Goal: Information Seeking & Learning: Understand process/instructions

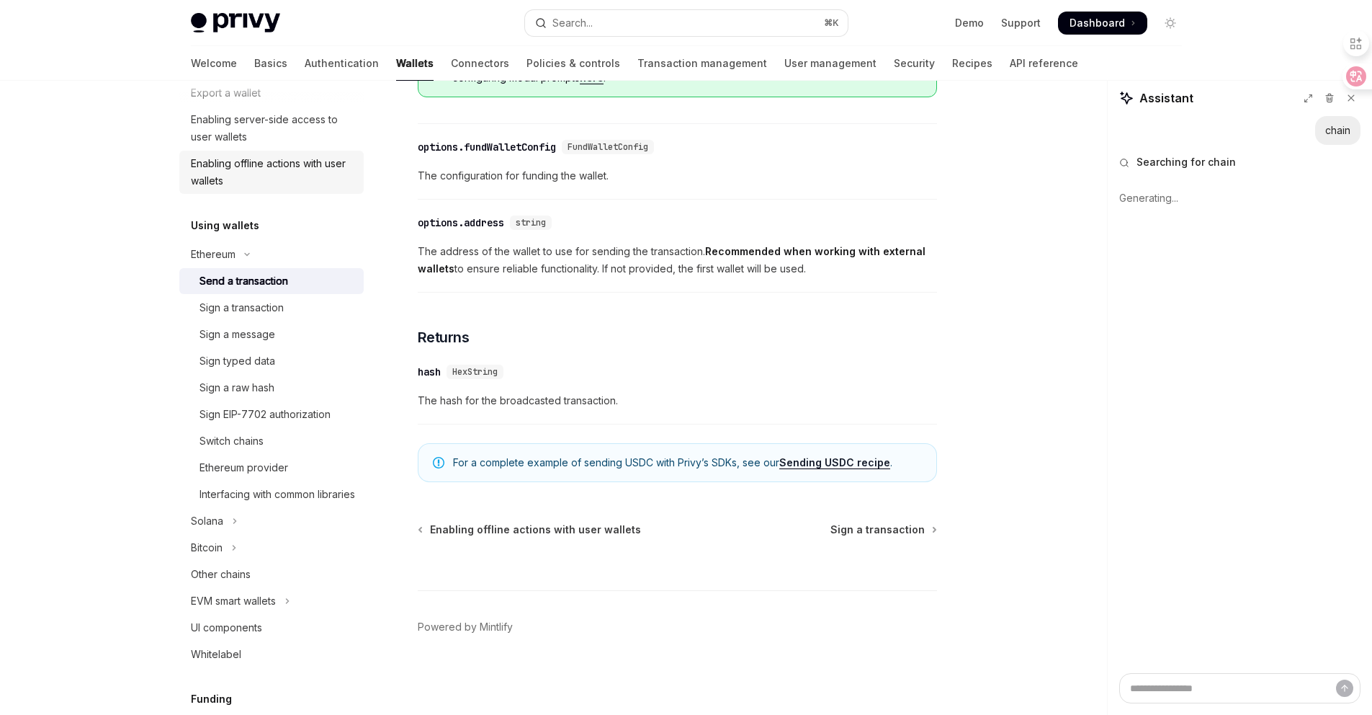
scroll to position [246, 0]
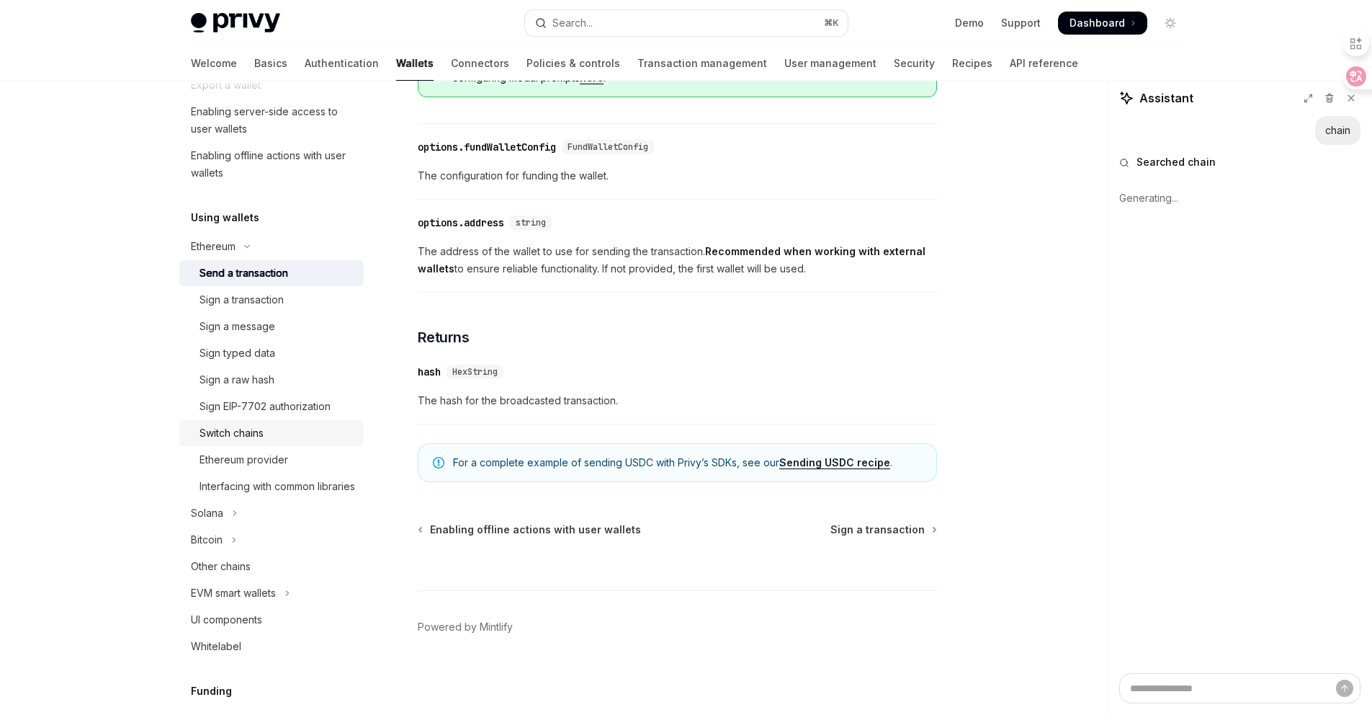
click at [254, 424] on div "Switch chains" at bounding box center [232, 432] width 64 height 17
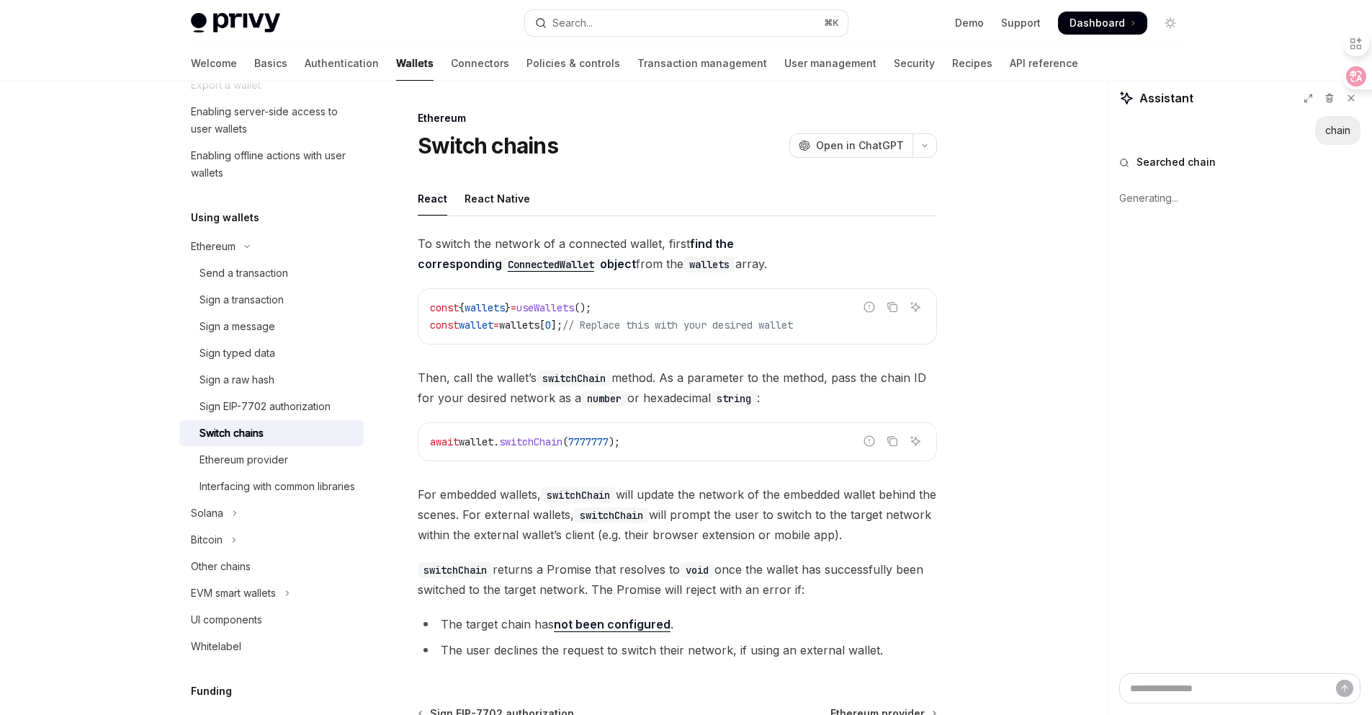
click at [605, 436] on span "7777777" at bounding box center [588, 441] width 40 height 13
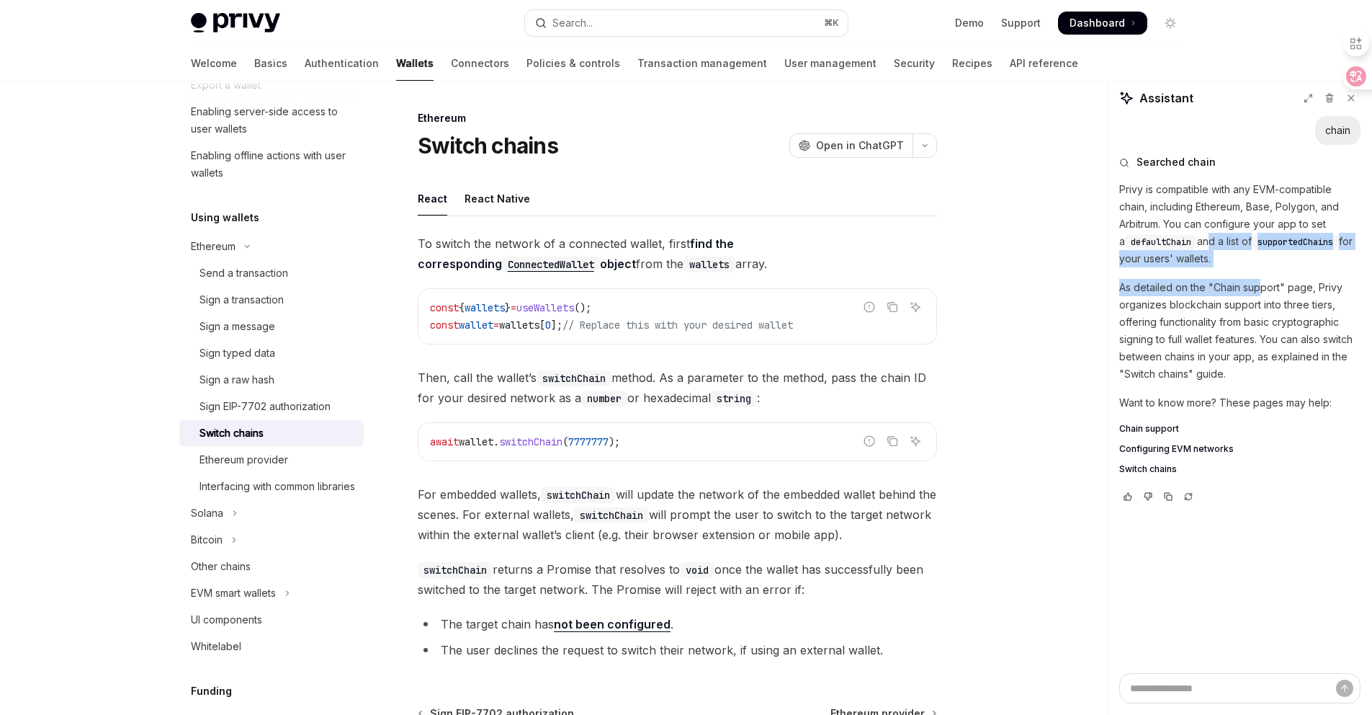
drag, startPoint x: 1199, startPoint y: 243, endPoint x: 1256, endPoint y: 280, distance: 68.1
click at [1256, 281] on div "Privy is compatible with any EVM-compatible chain, including Ethereum, Base, Po…" at bounding box center [1239, 329] width 241 height 297
click at [1256, 280] on p "As detailed on the "Chain support" page, Privy organizes blockchain support int…" at bounding box center [1239, 331] width 241 height 104
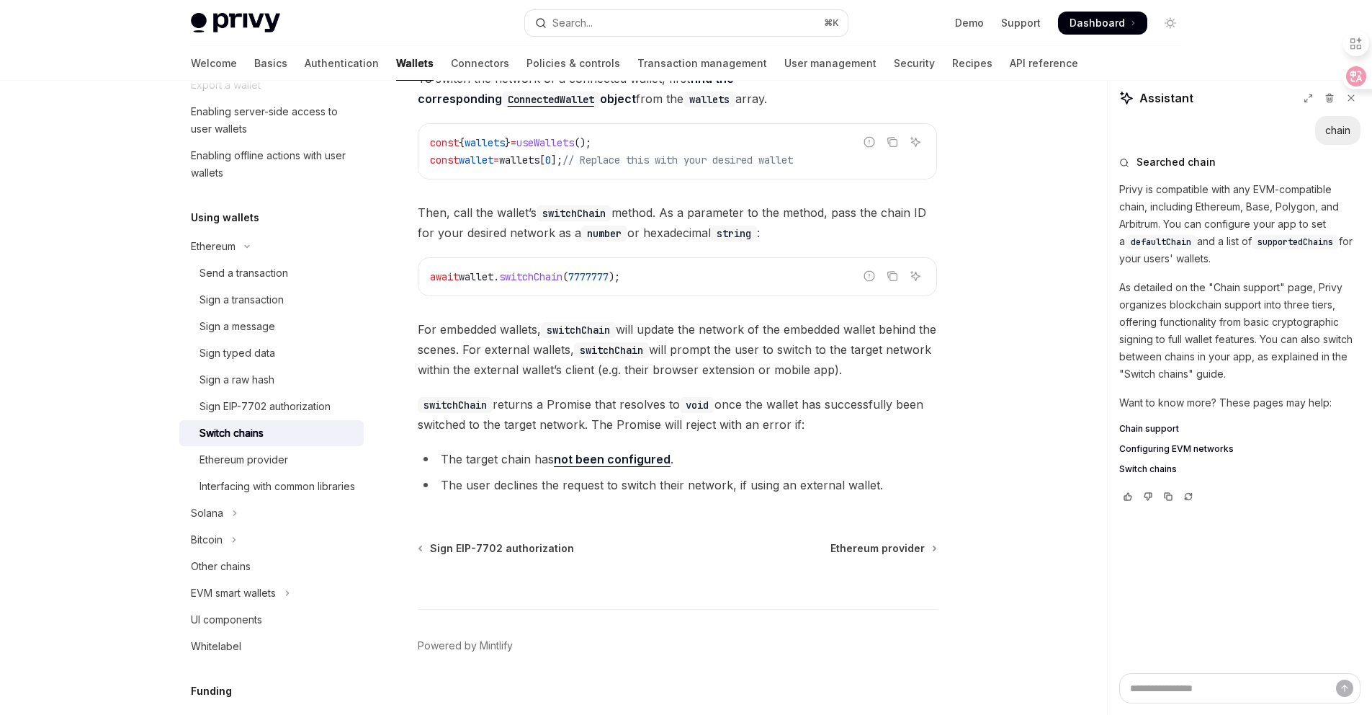
scroll to position [166, 0]
click at [772, 447] on li "The target chain has not been configured ." at bounding box center [677, 457] width 519 height 20
click at [1350, 77] on icon at bounding box center [1345, 76] width 20 height 20
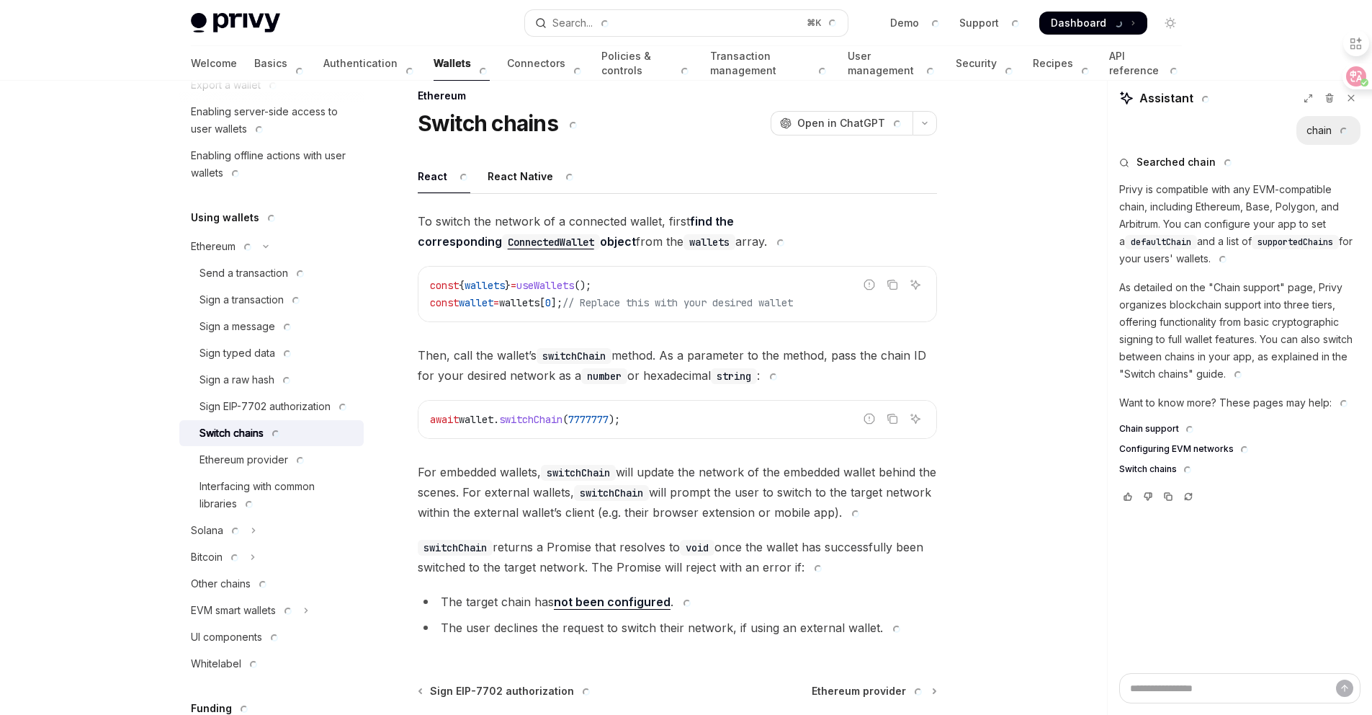
scroll to position [10, 0]
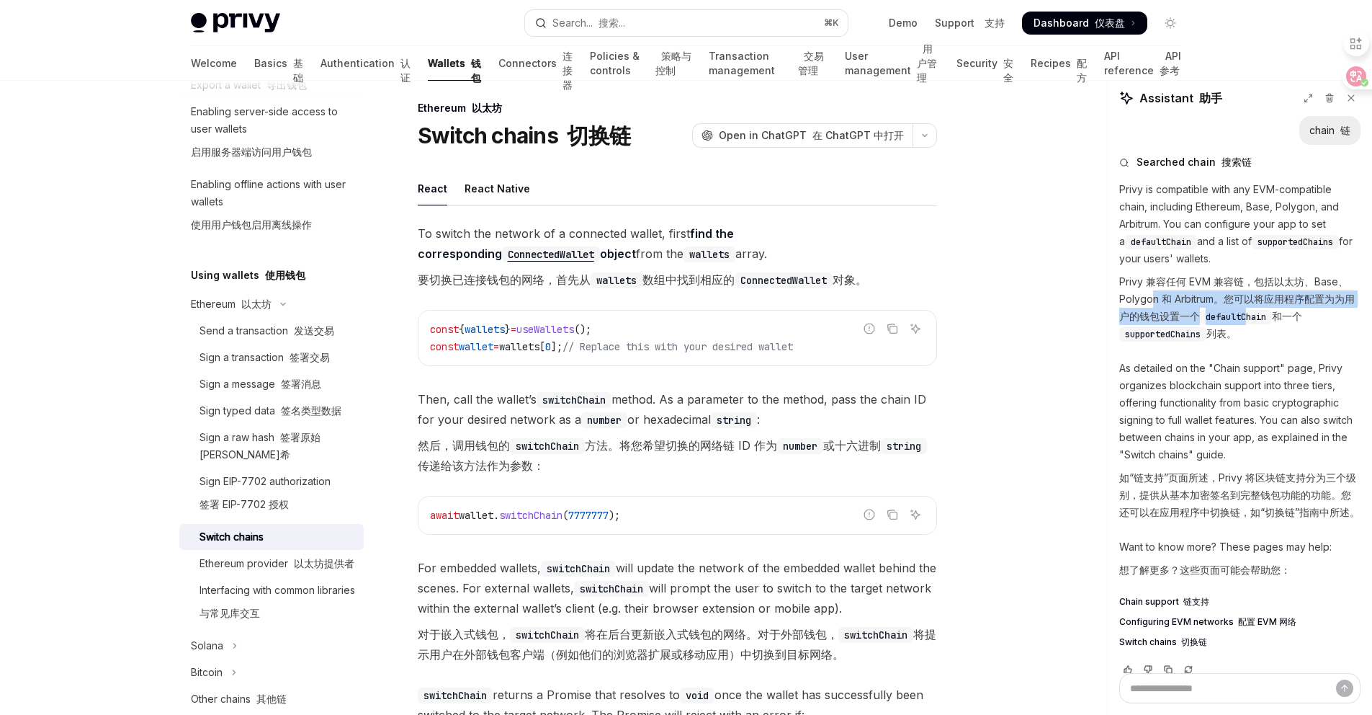
drag, startPoint x: 1154, startPoint y: 301, endPoint x: 1260, endPoint y: 314, distance: 106.7
click at [1260, 314] on font "Privy 兼容任何 EVM 兼容链，包括以太坊、Base、Polygon 和 Arbitrum。您可以将应用程序配置为为用户的钱包设置一个 defaultC…" at bounding box center [1237, 307] width 236 height 64
click at [1260, 314] on span "defaultChain" at bounding box center [1236, 317] width 61 height 12
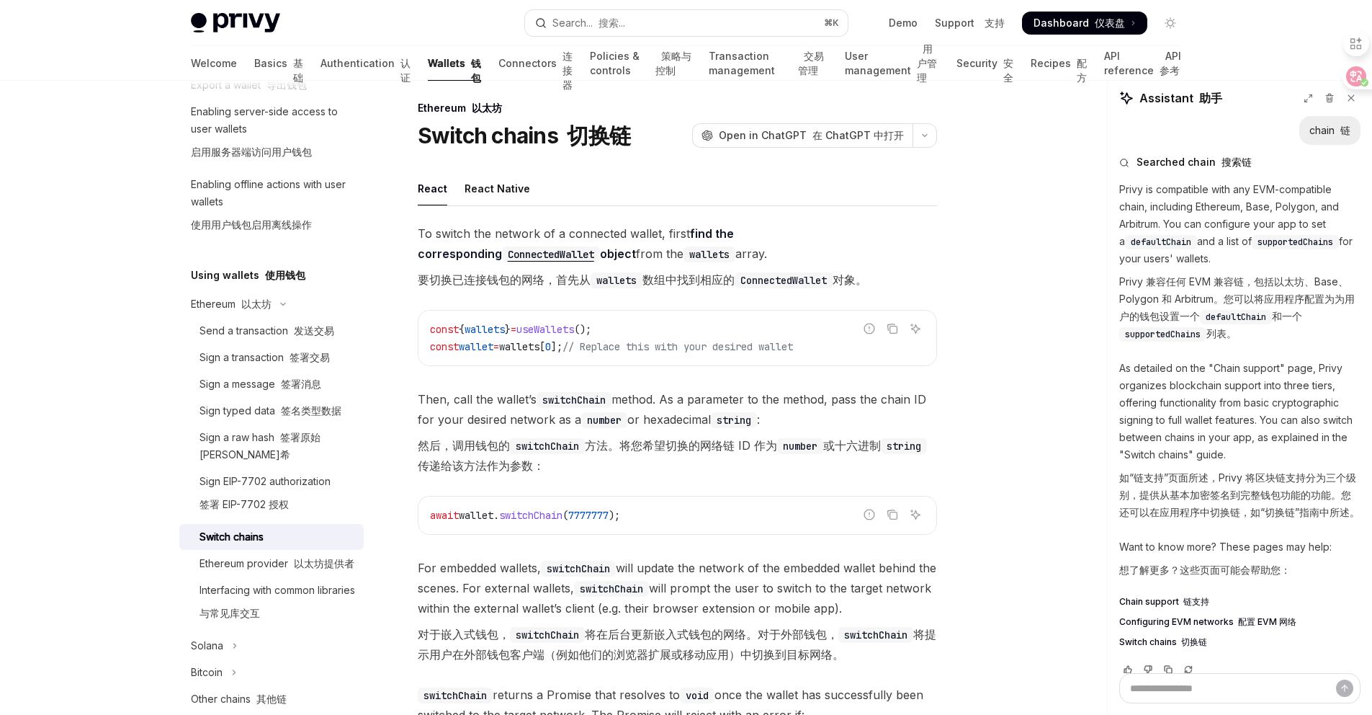
click at [1176, 338] on span "supportedChains" at bounding box center [1163, 334] width 76 height 12
click at [1186, 396] on p "As detailed on the "Chain support" page, Privy organizes blockchain support int…" at bounding box center [1239, 442] width 241 height 167
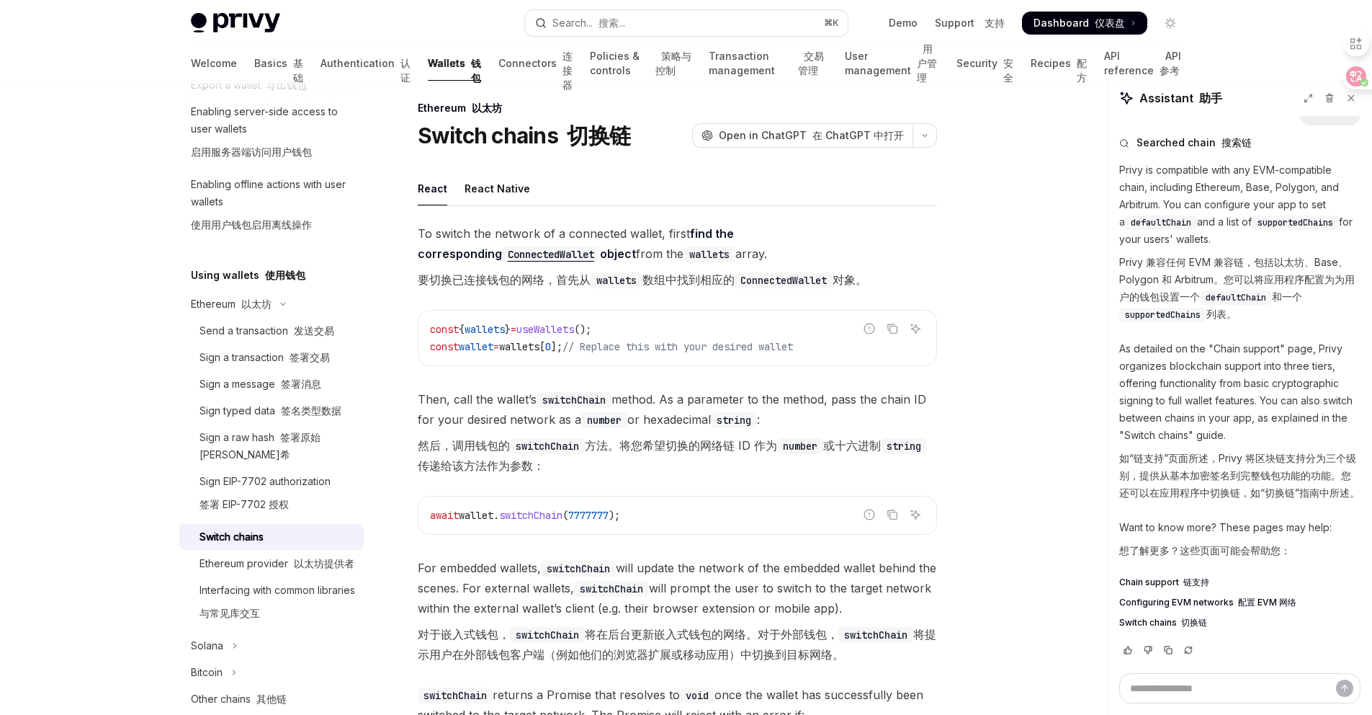
scroll to position [37, 0]
click at [1184, 578] on font "链支持" at bounding box center [1196, 581] width 26 height 11
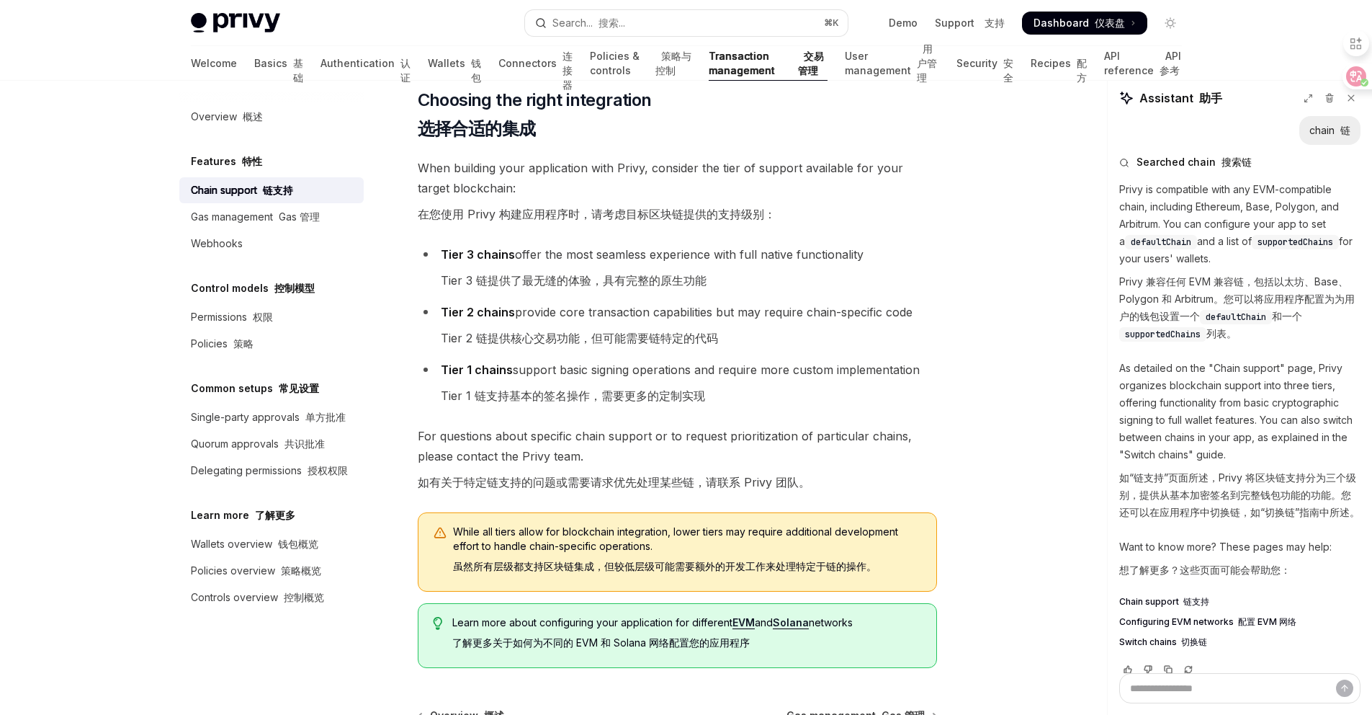
scroll to position [2784, 0]
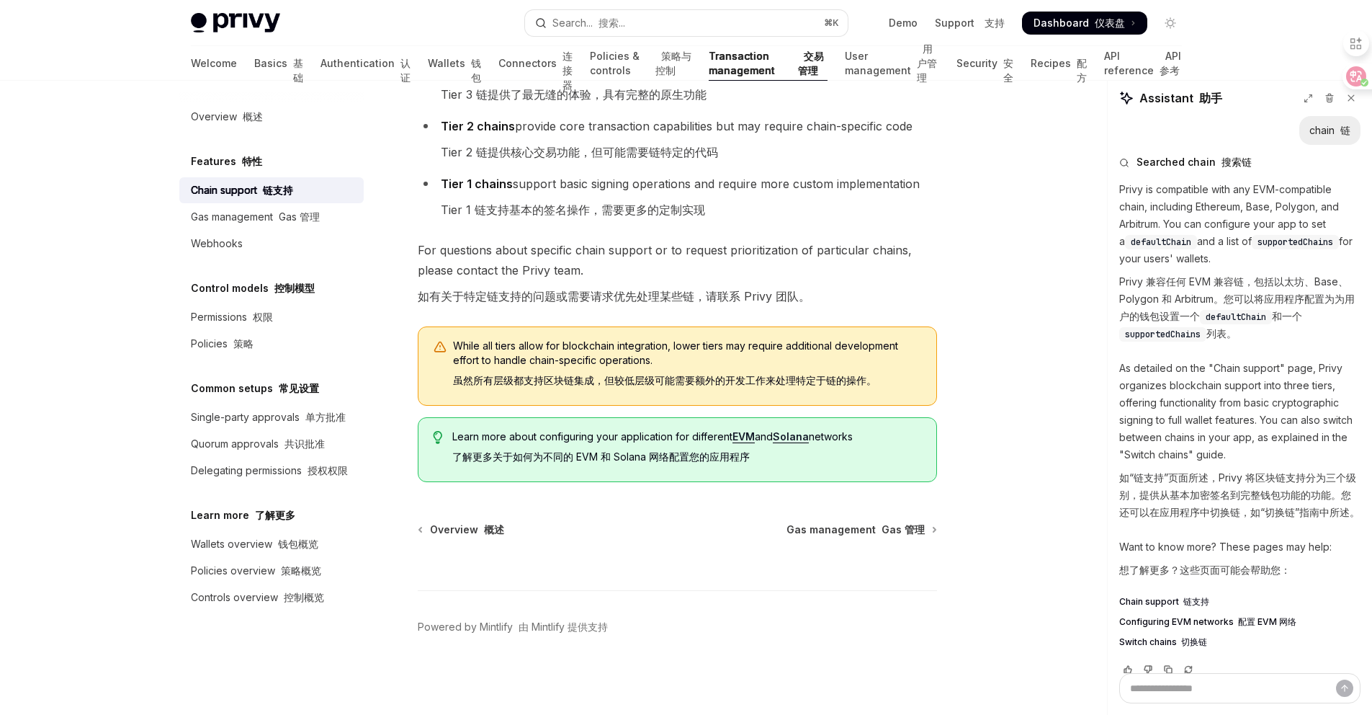
click at [1242, 627] on font "配置 EVM 网络" at bounding box center [1267, 621] width 58 height 11
type textarea "*"
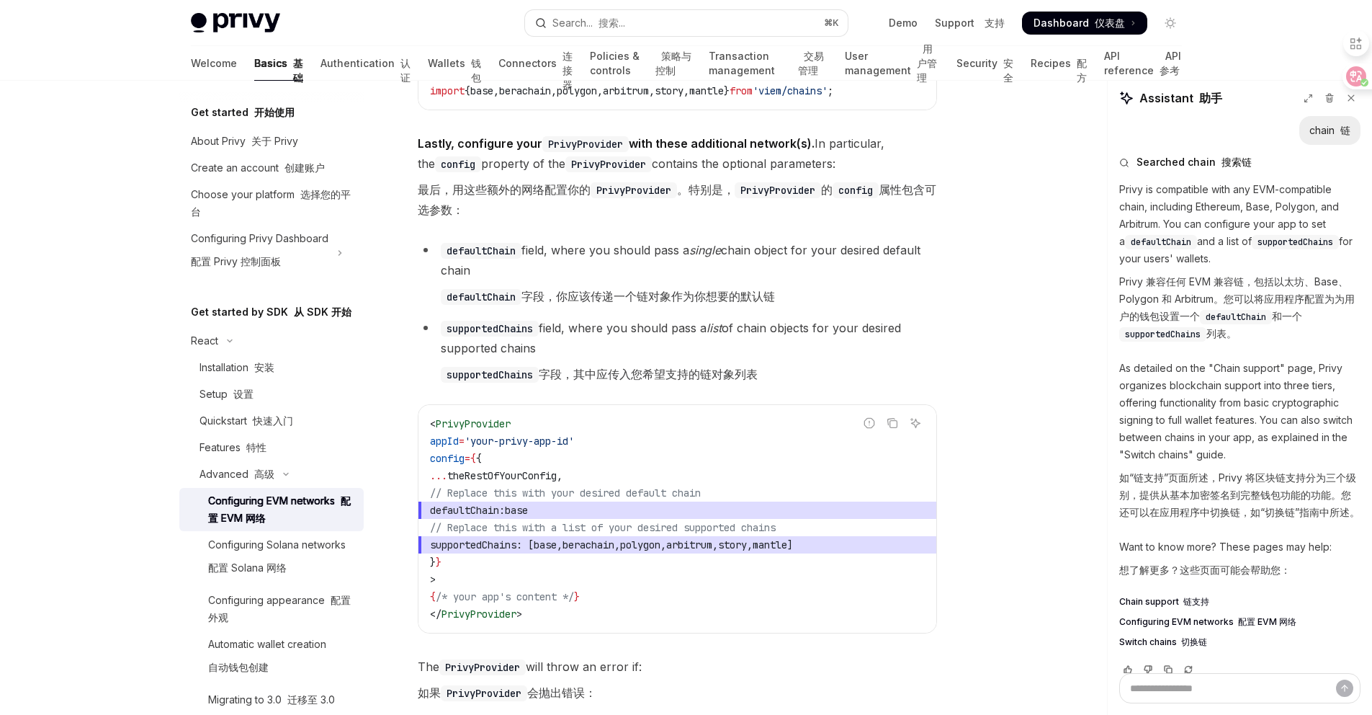
scroll to position [2652, 0]
click at [477, 431] on code "< PrivyProvider appId = 'your-privy-app-id' config = { { ... theRestOfYourConfi…" at bounding box center [677, 516] width 495 height 207
copy span "PrivyProvider"
